Goal: Task Accomplishment & Management: Use online tool/utility

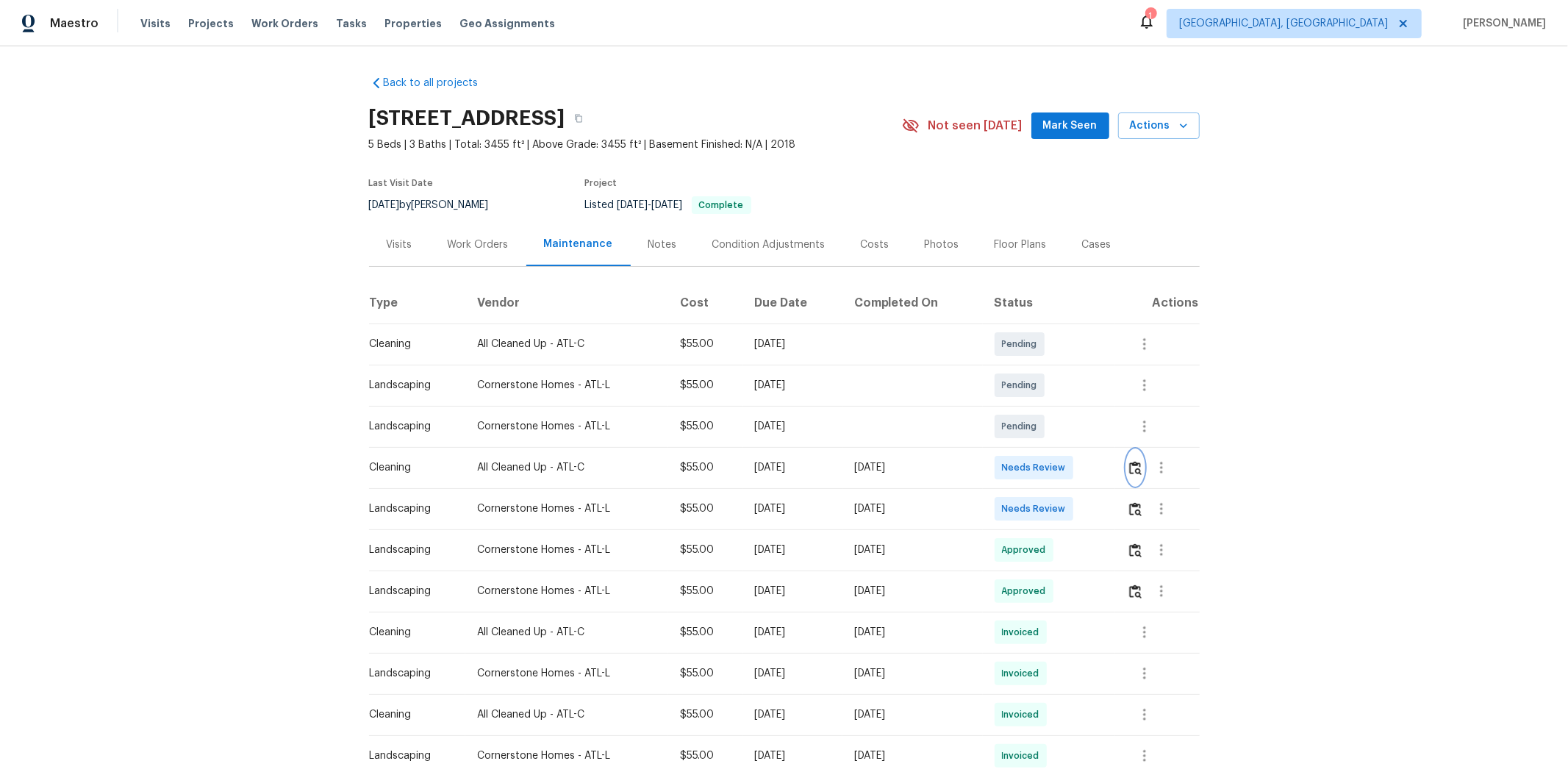
click at [1114, 471] on img "button" at bounding box center [1135, 468] width 13 height 14
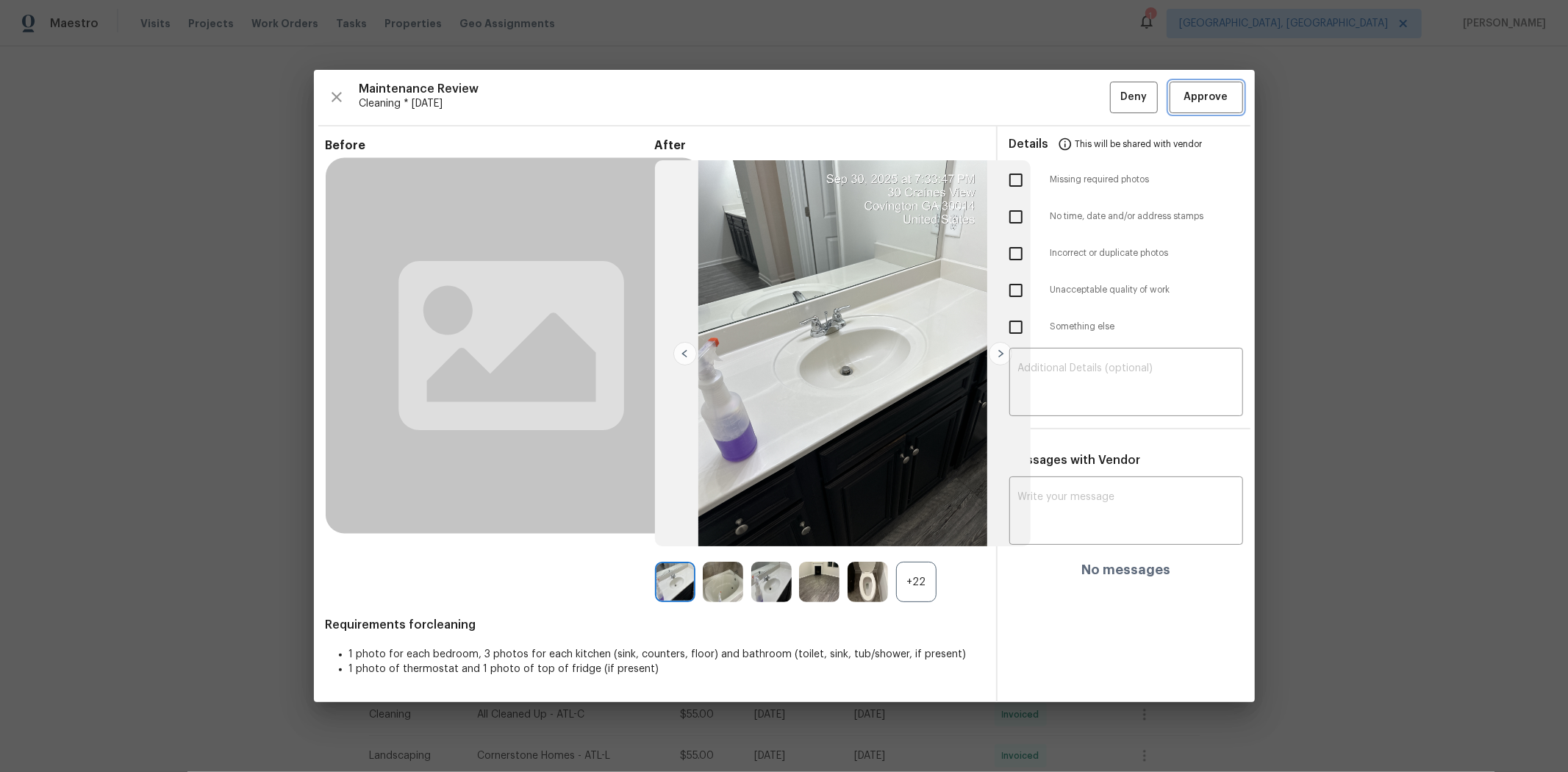
click at [1114, 109] on button "Approve" at bounding box center [1206, 98] width 73 height 32
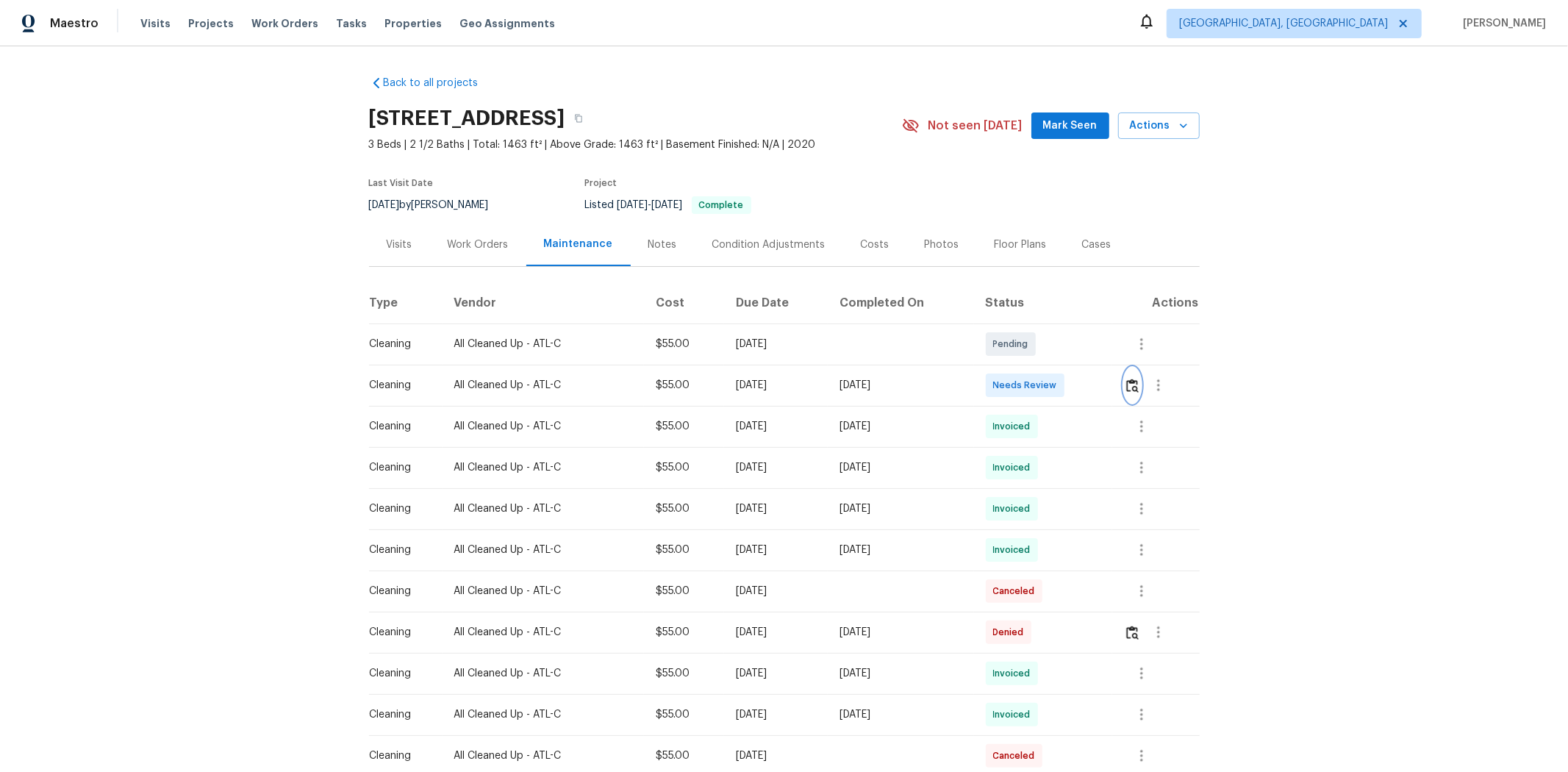
click at [1114, 383] on img "button" at bounding box center [1132, 386] width 13 height 14
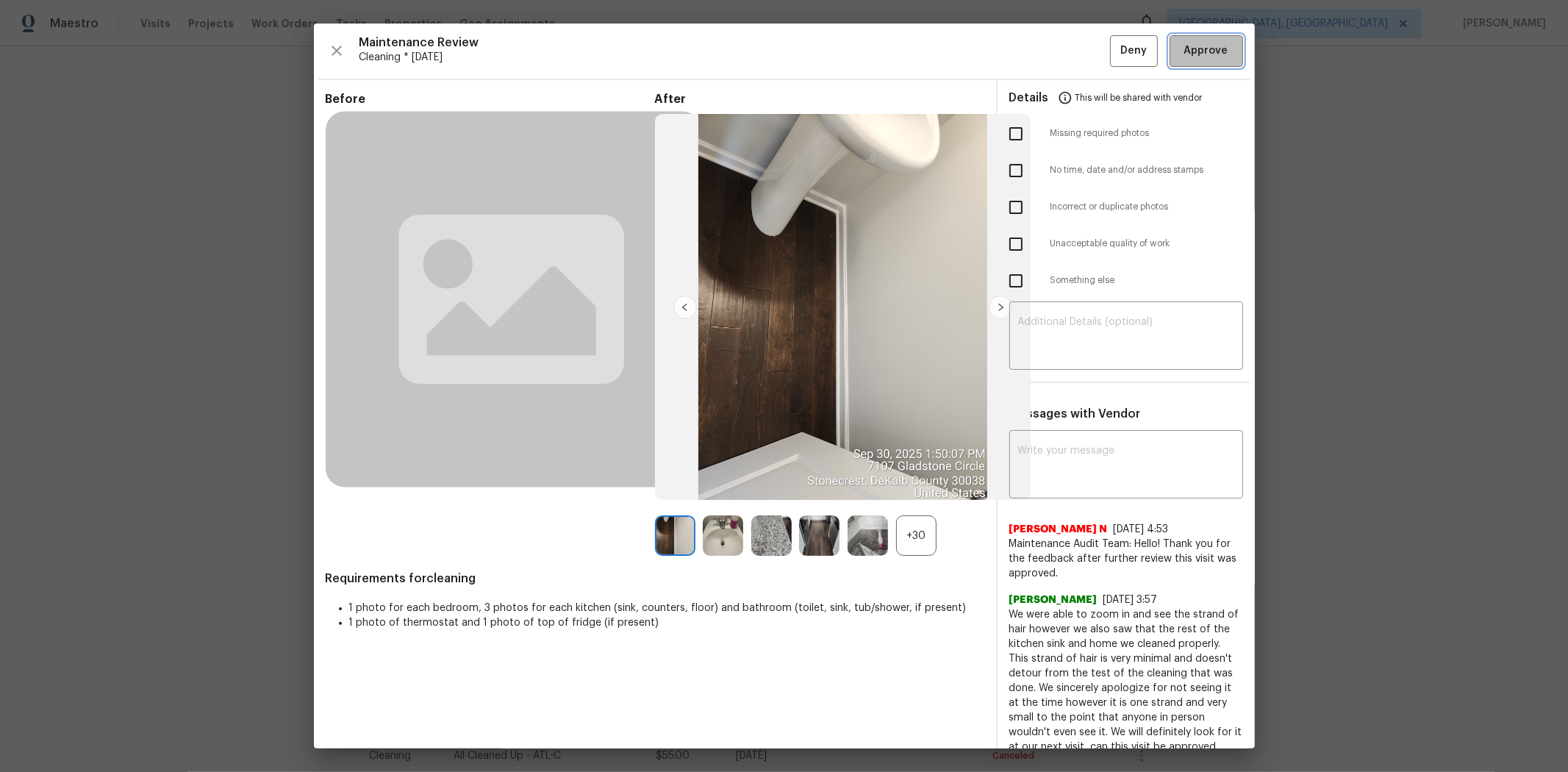
click at [1114, 58] on span "Approve" at bounding box center [1206, 51] width 44 height 18
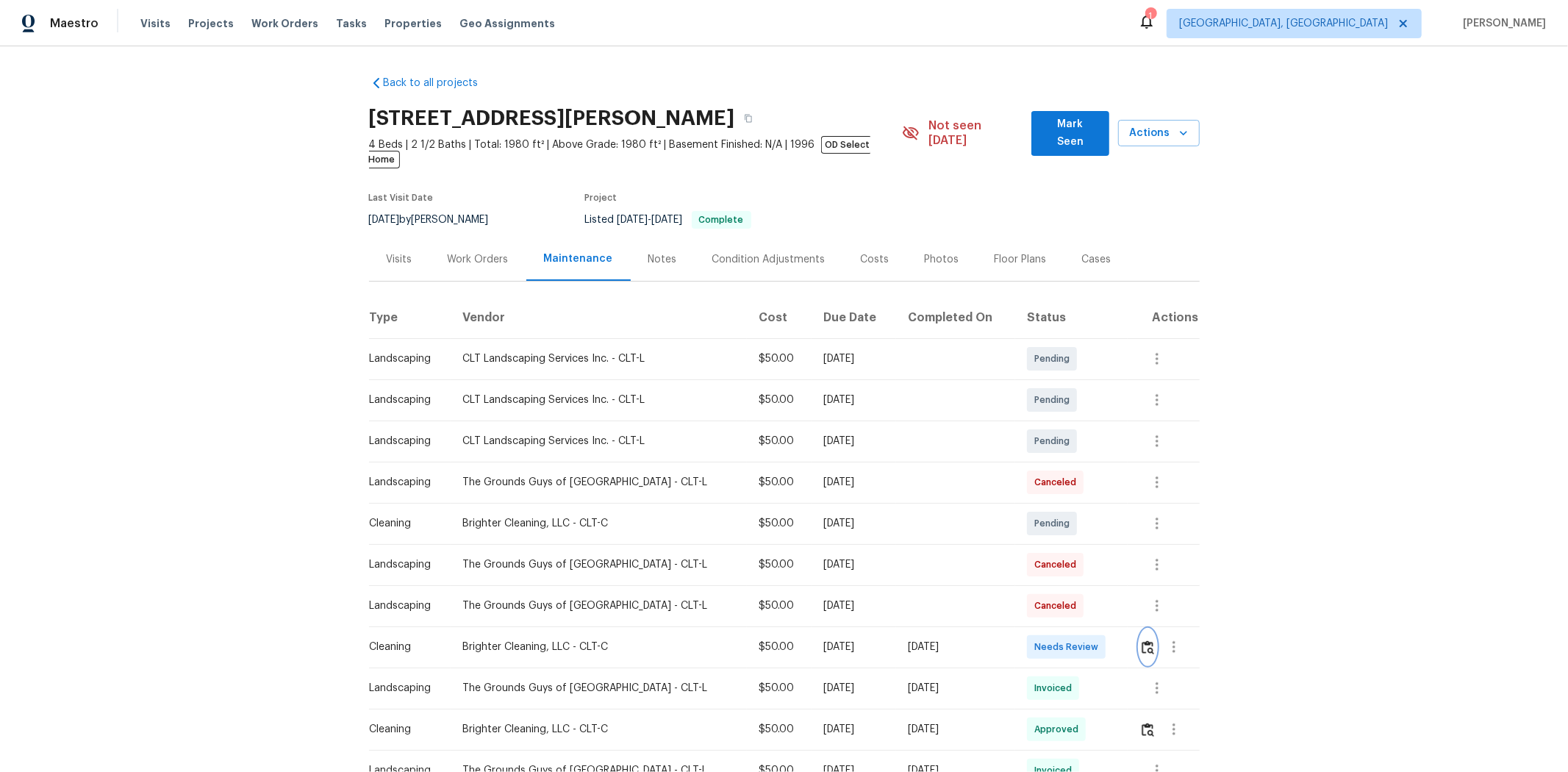
click at [1114, 517] on img "button" at bounding box center [1148, 648] width 13 height 14
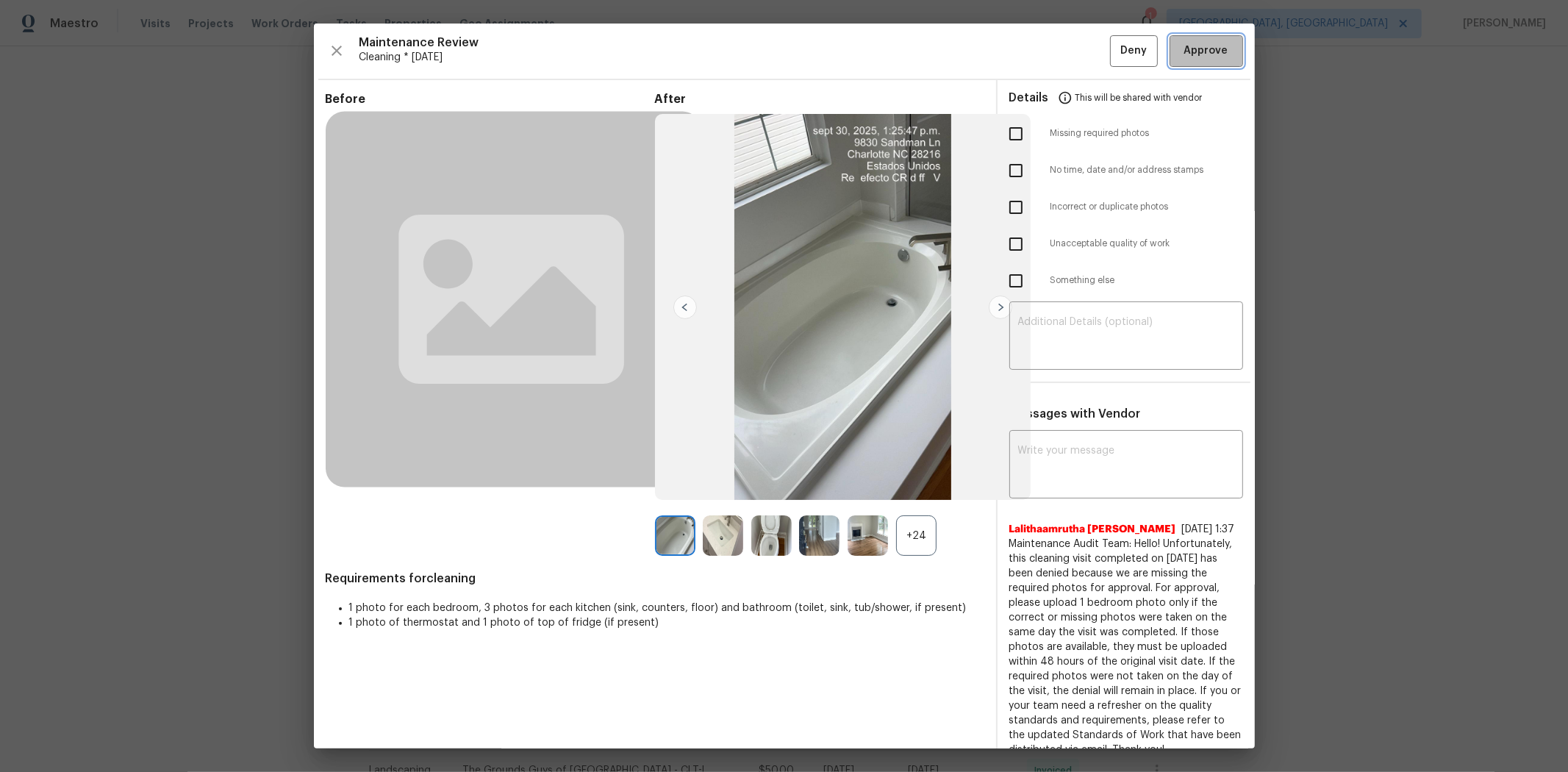
click at [1114, 53] on span "Approve" at bounding box center [1206, 51] width 44 height 18
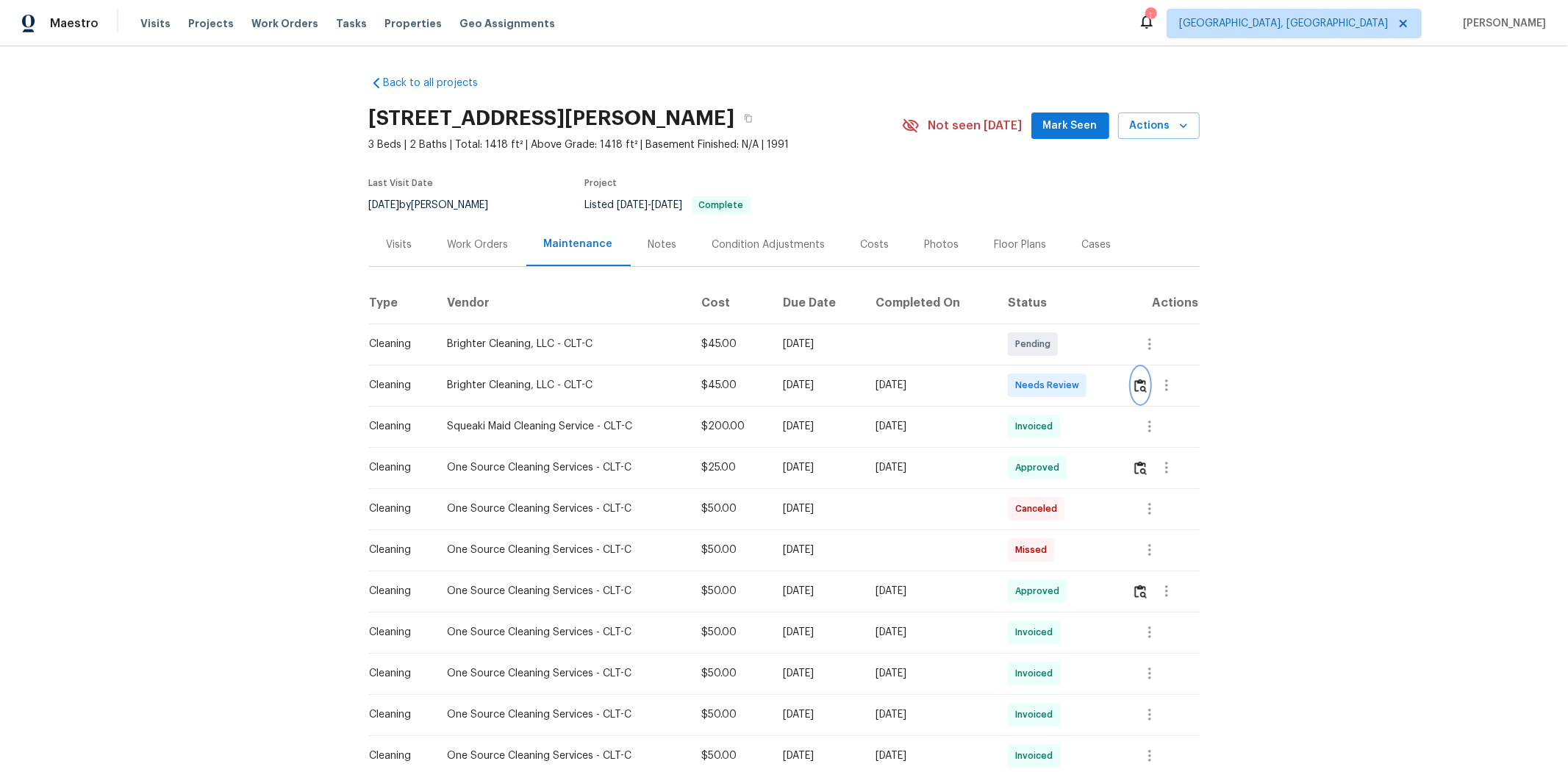
click at [1114, 386] on button "button" at bounding box center [1140, 385] width 17 height 36
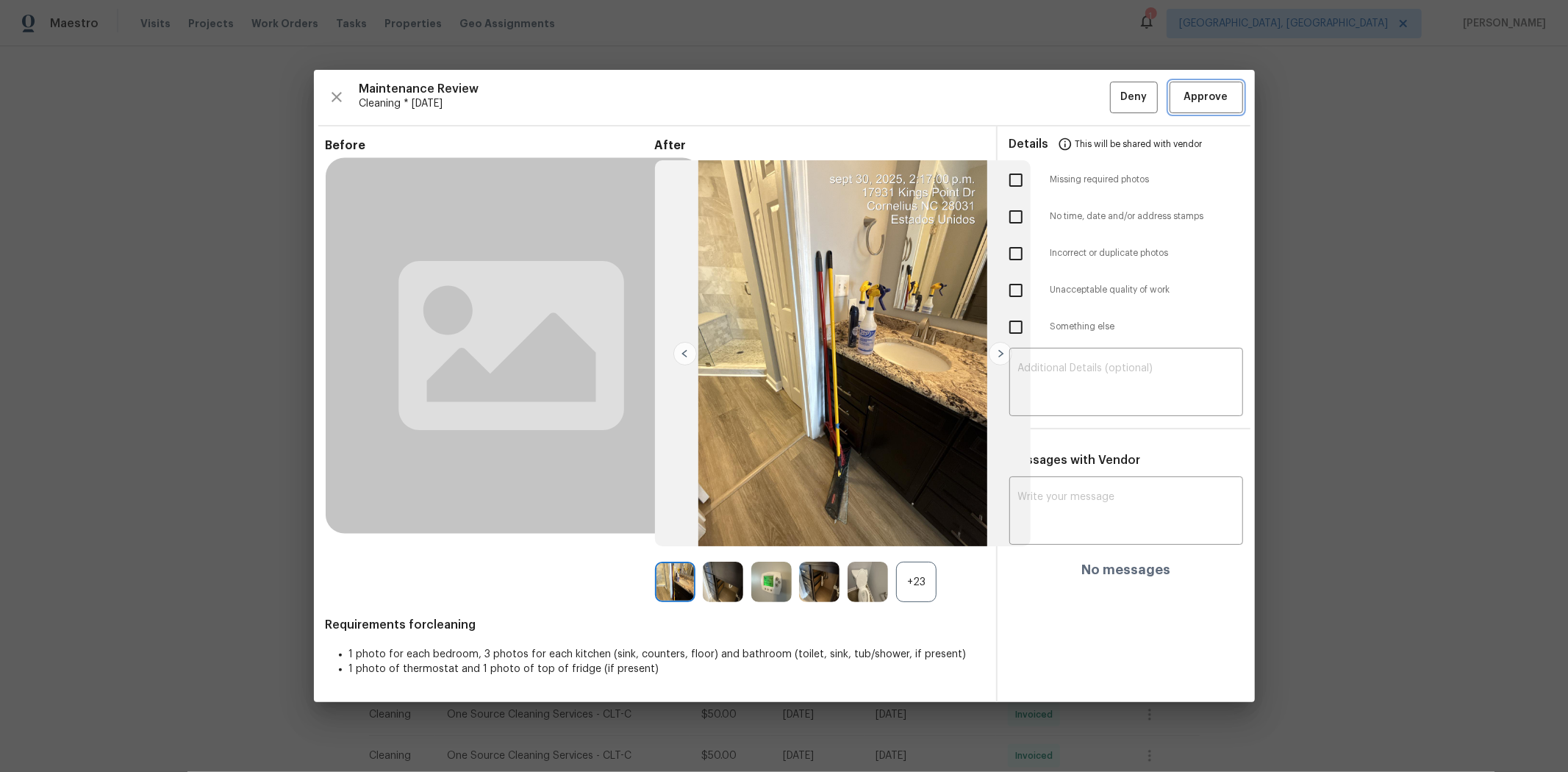
click at [1114, 99] on button "Approve" at bounding box center [1206, 98] width 73 height 32
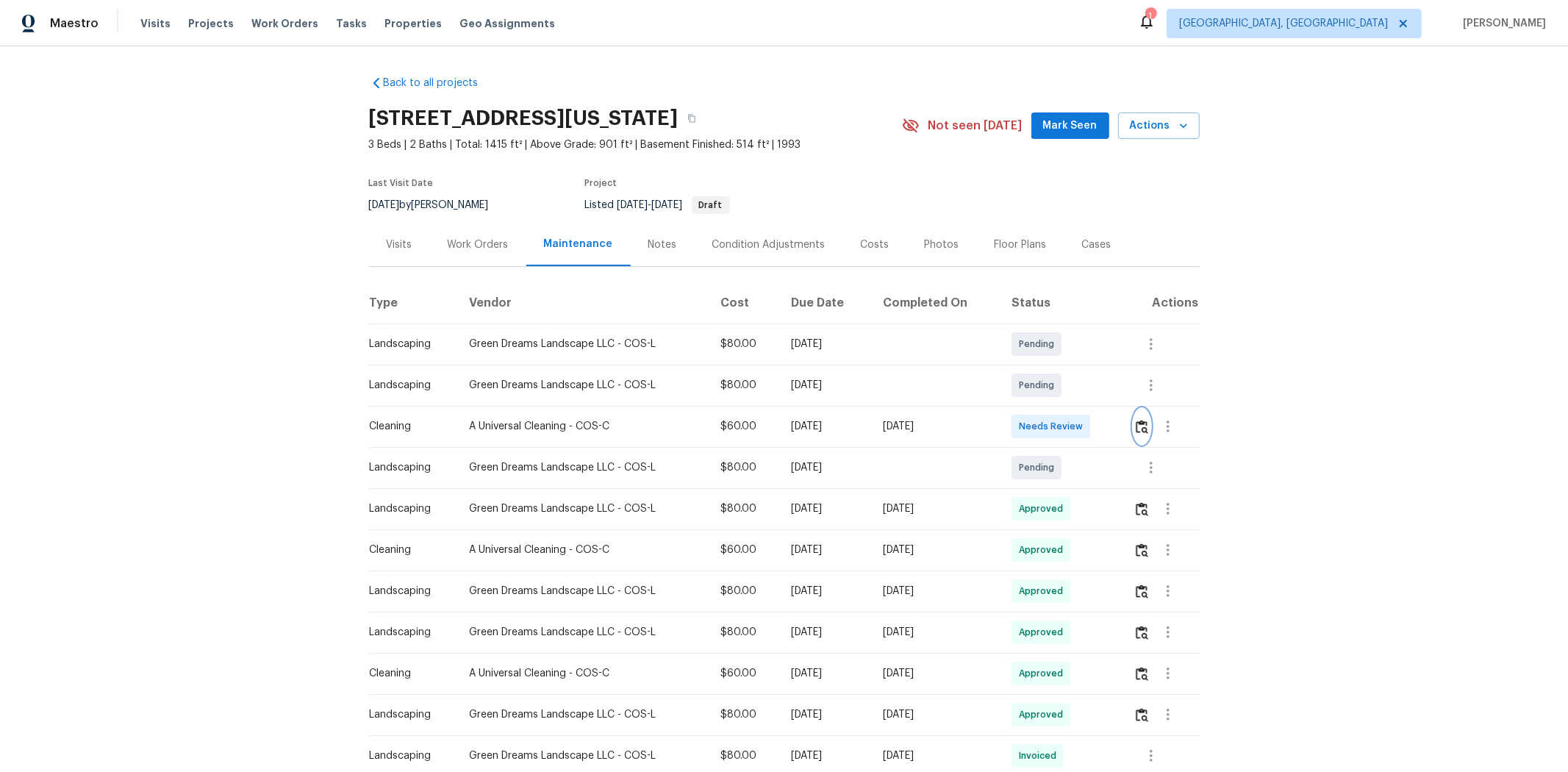
click at [1114, 431] on img "button" at bounding box center [1142, 427] width 13 height 14
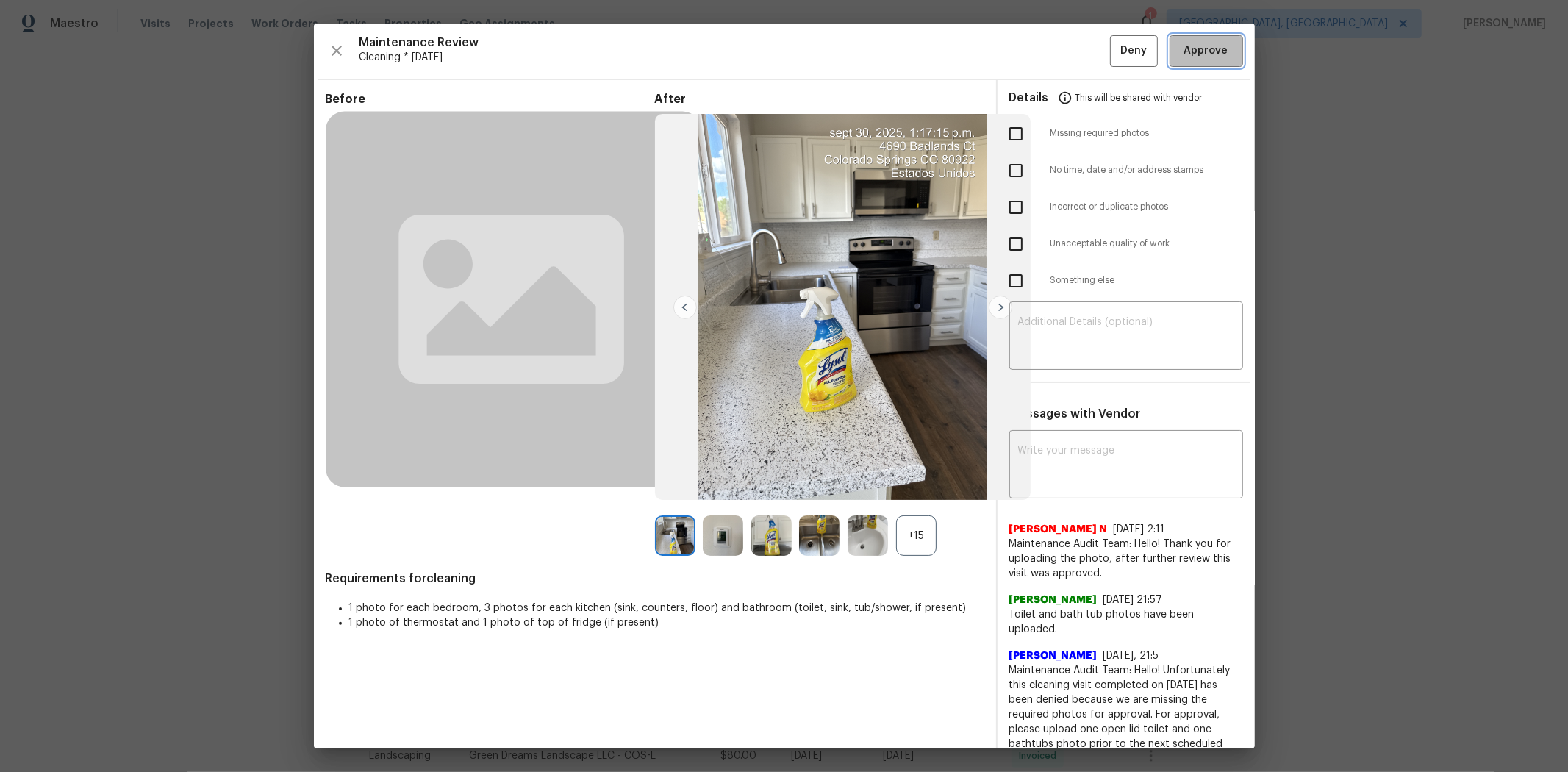
click at [1114, 52] on span "Approve" at bounding box center [1206, 51] width 44 height 18
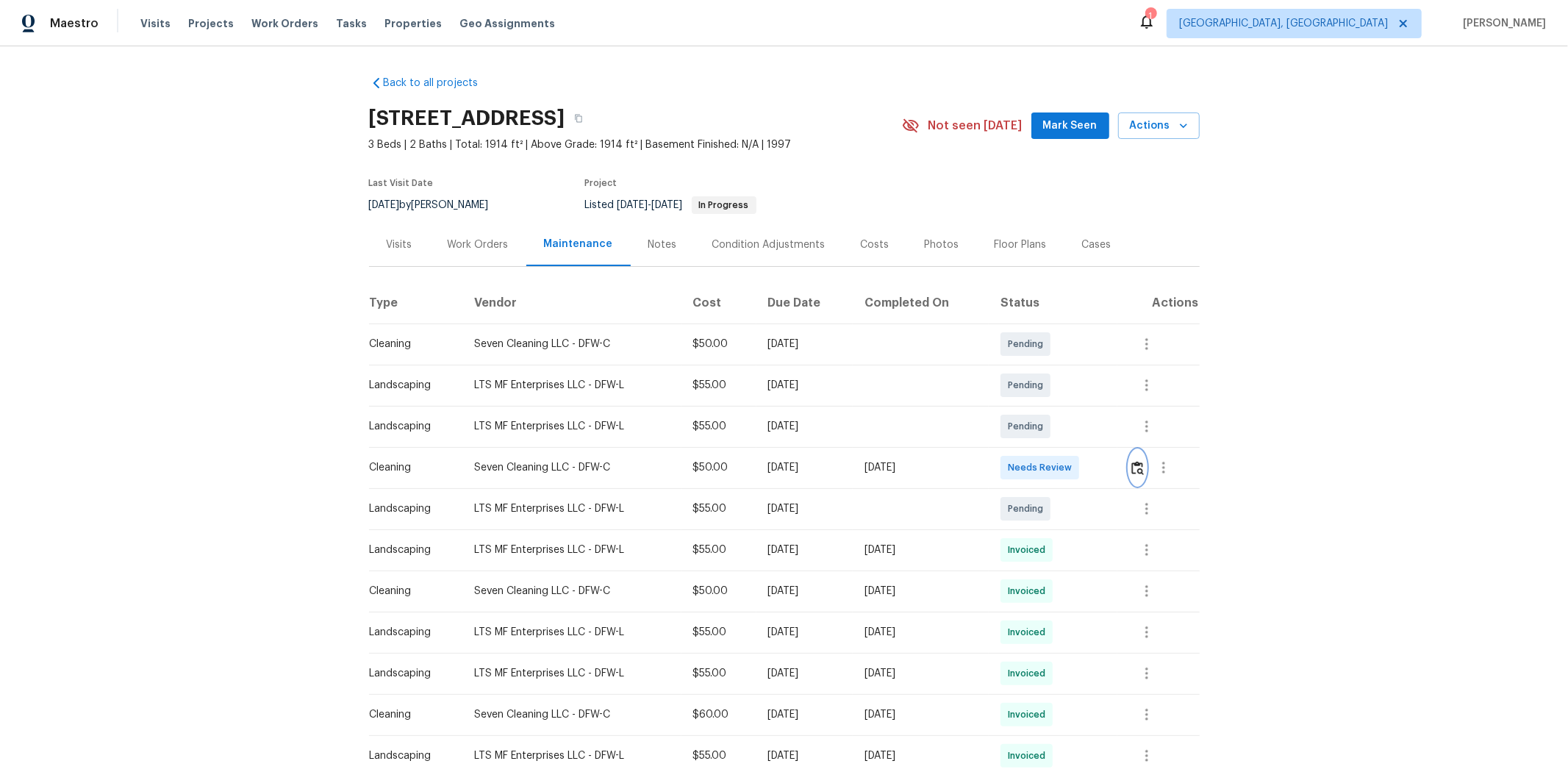
click at [1114, 467] on img "button" at bounding box center [1137, 468] width 13 height 14
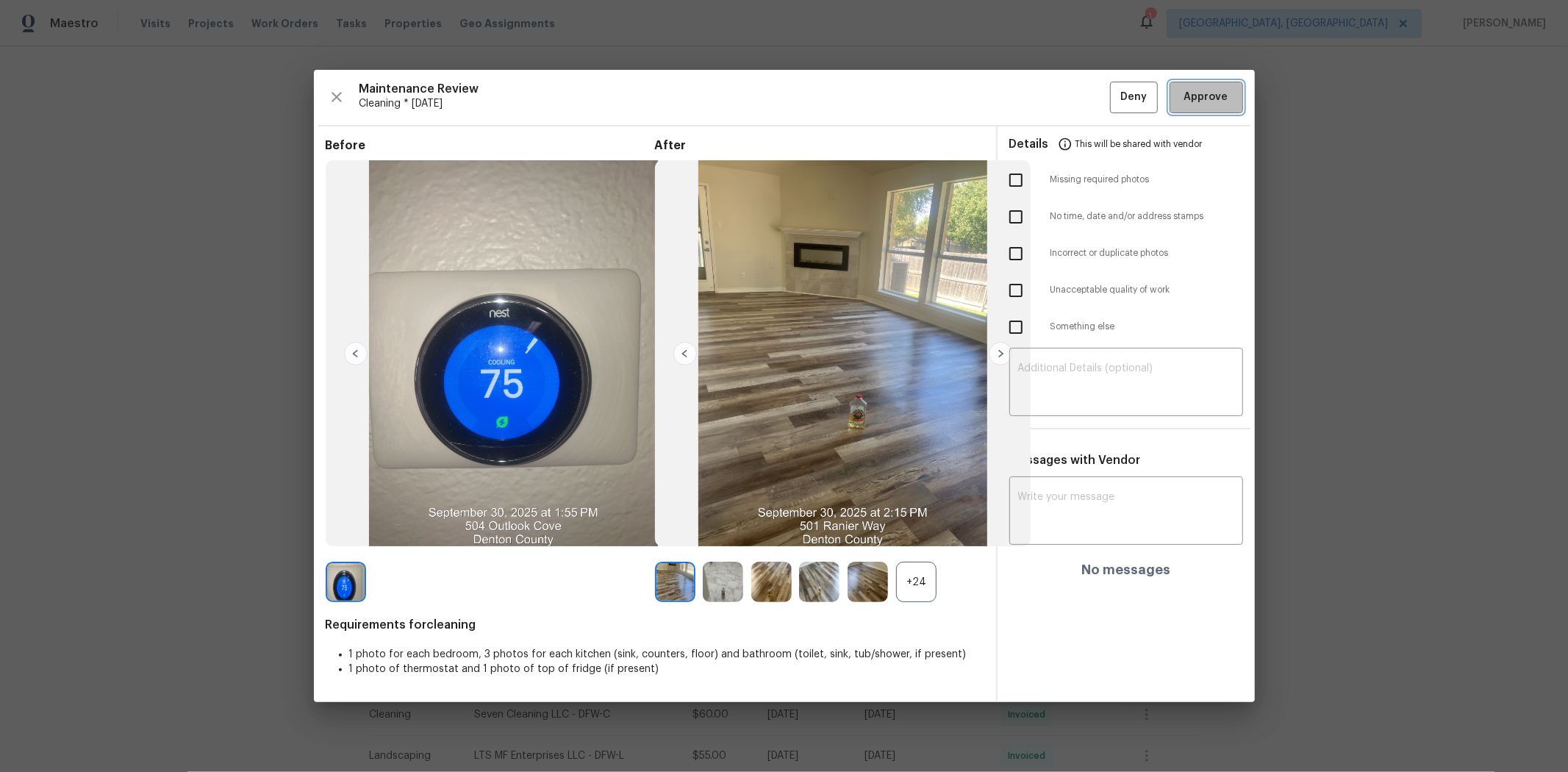
click at [1114, 97] on span "Approve" at bounding box center [1206, 97] width 44 height 18
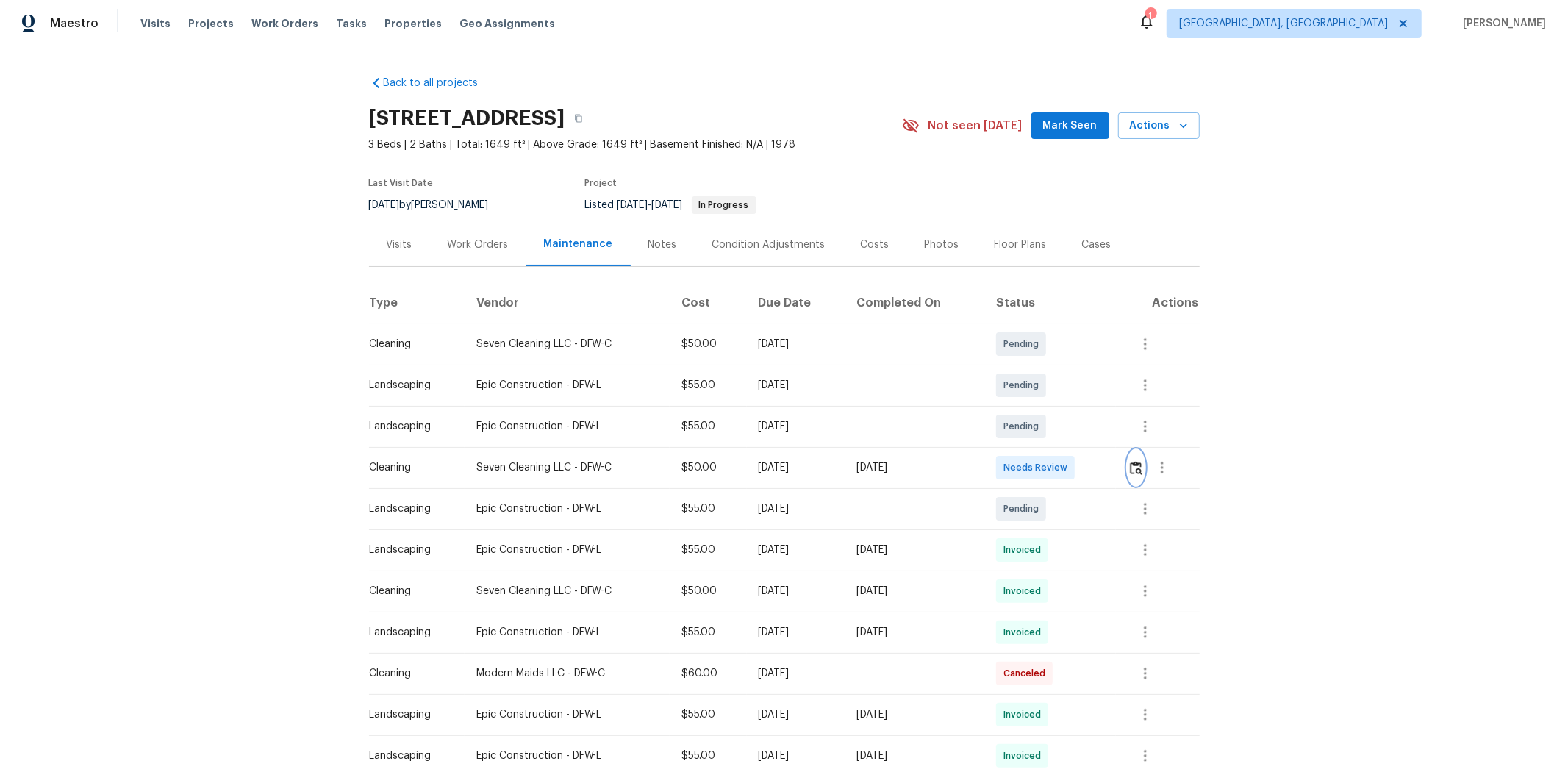
click at [1114, 466] on img "button" at bounding box center [1136, 468] width 13 height 14
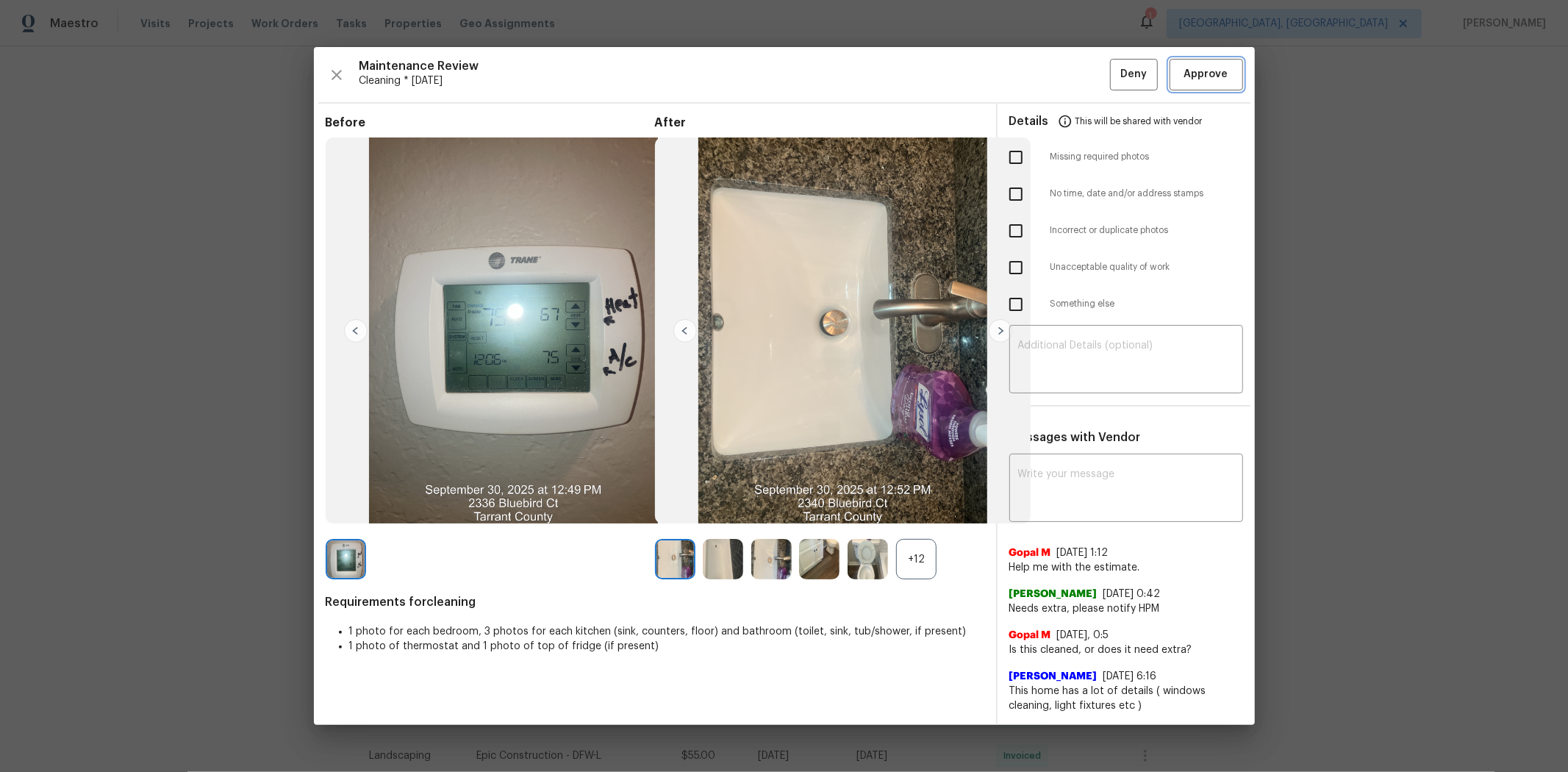
click at [1114, 76] on span "Approve" at bounding box center [1206, 74] width 44 height 18
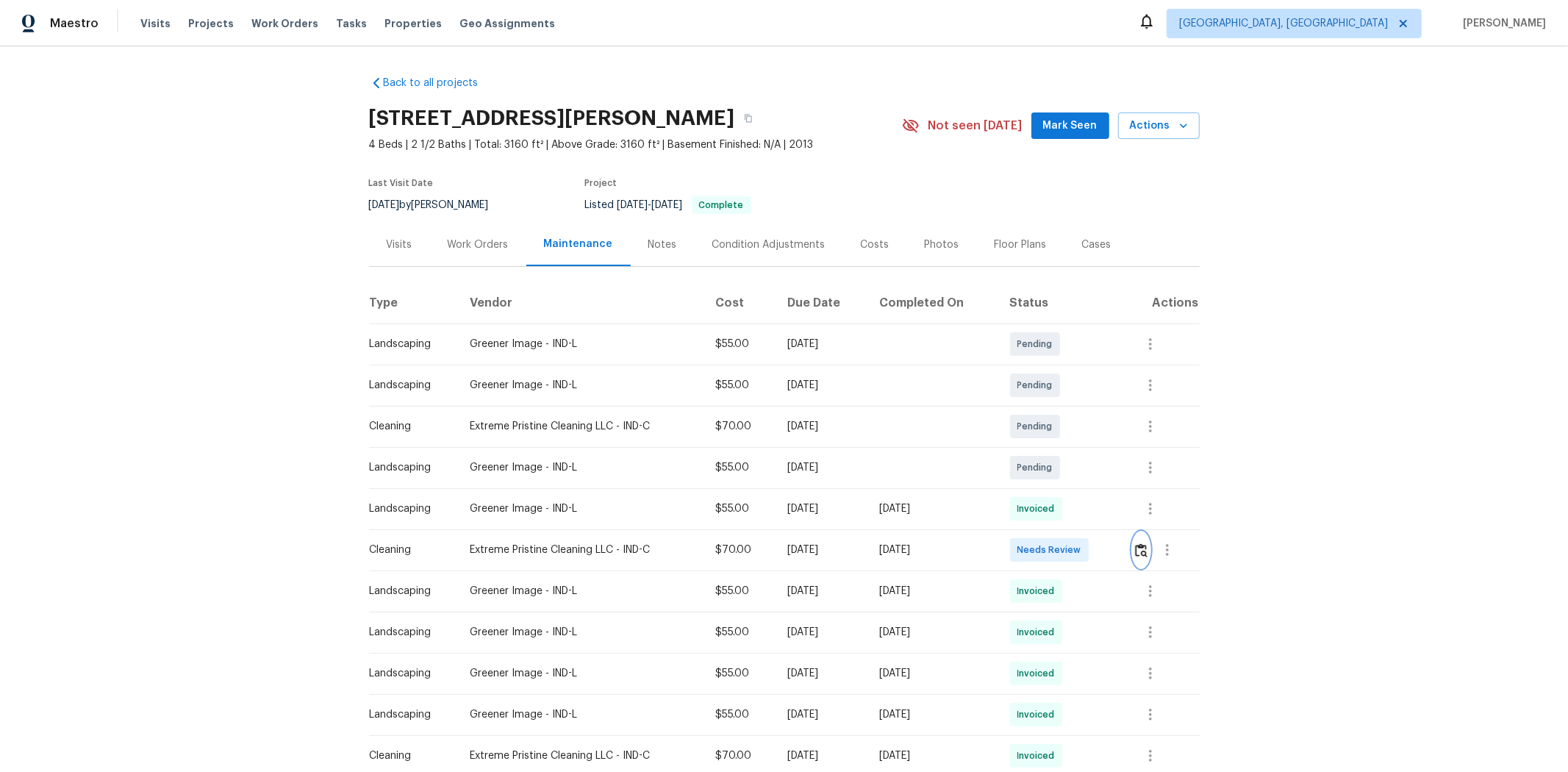
click at [1114, 517] on img "button" at bounding box center [1141, 550] width 13 height 14
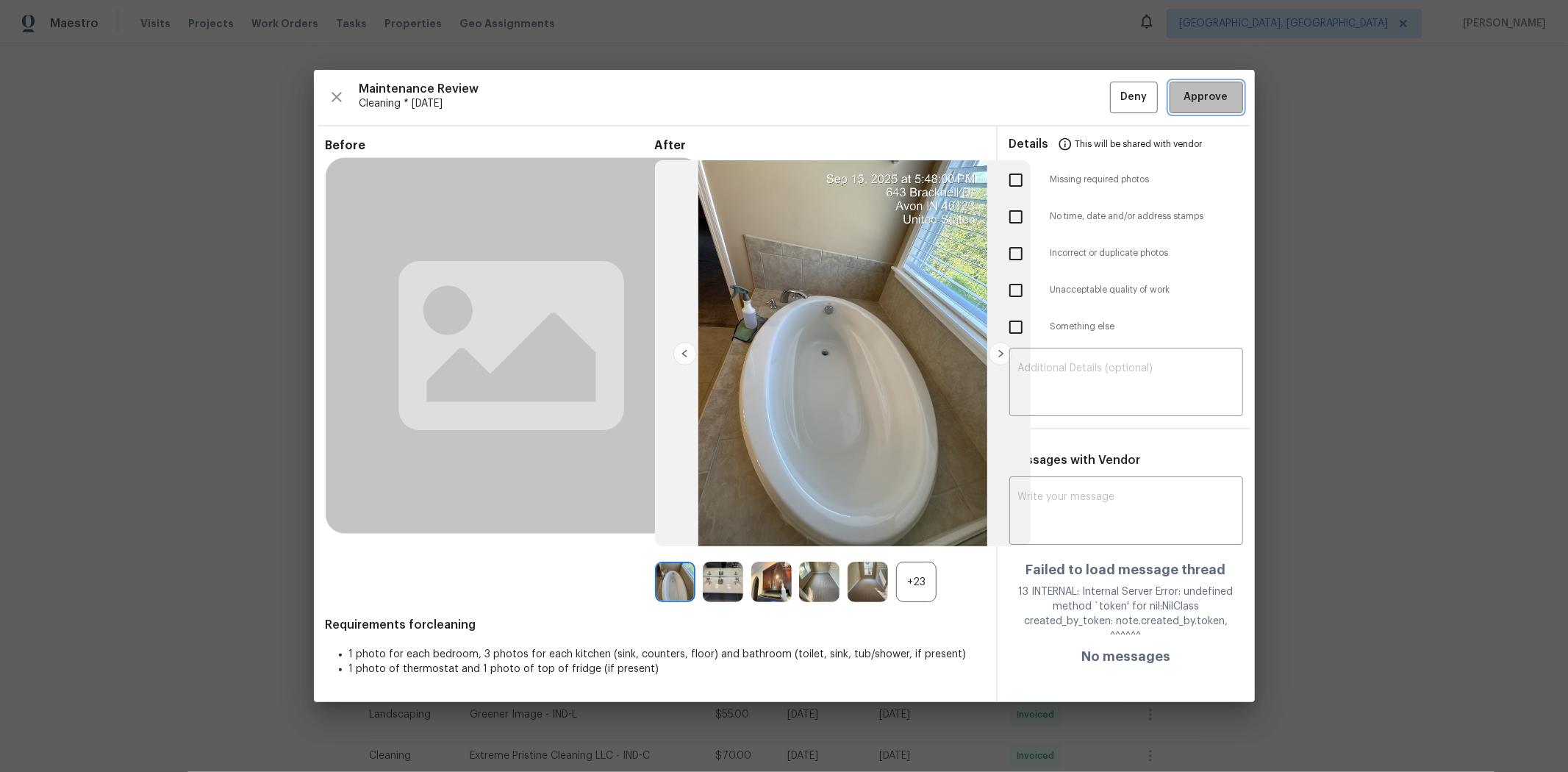
click at [1114, 98] on span "Approve" at bounding box center [1206, 97] width 44 height 18
